Goal: Obtain resource: Obtain resource

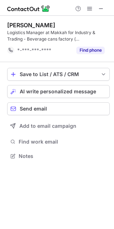
scroll to position [151, 114]
click at [100, 10] on span at bounding box center [101, 9] width 6 height 6
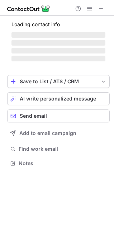
scroll to position [156, 114]
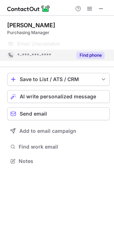
click at [85, 57] on button "Find phone" at bounding box center [90, 55] width 28 height 7
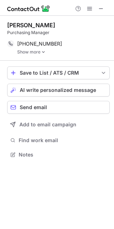
scroll to position [149, 114]
click at [39, 53] on link "Show more" at bounding box center [63, 51] width 92 height 5
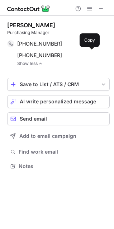
scroll to position [160, 114]
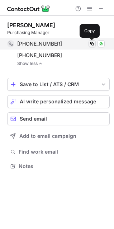
click at [92, 45] on span at bounding box center [92, 44] width 6 height 6
click at [91, 44] on span at bounding box center [92, 44] width 6 height 6
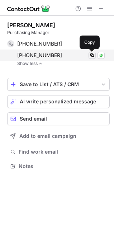
click at [91, 54] on span at bounding box center [92, 55] width 6 height 6
